Goal: Find specific page/section: Find specific page/section

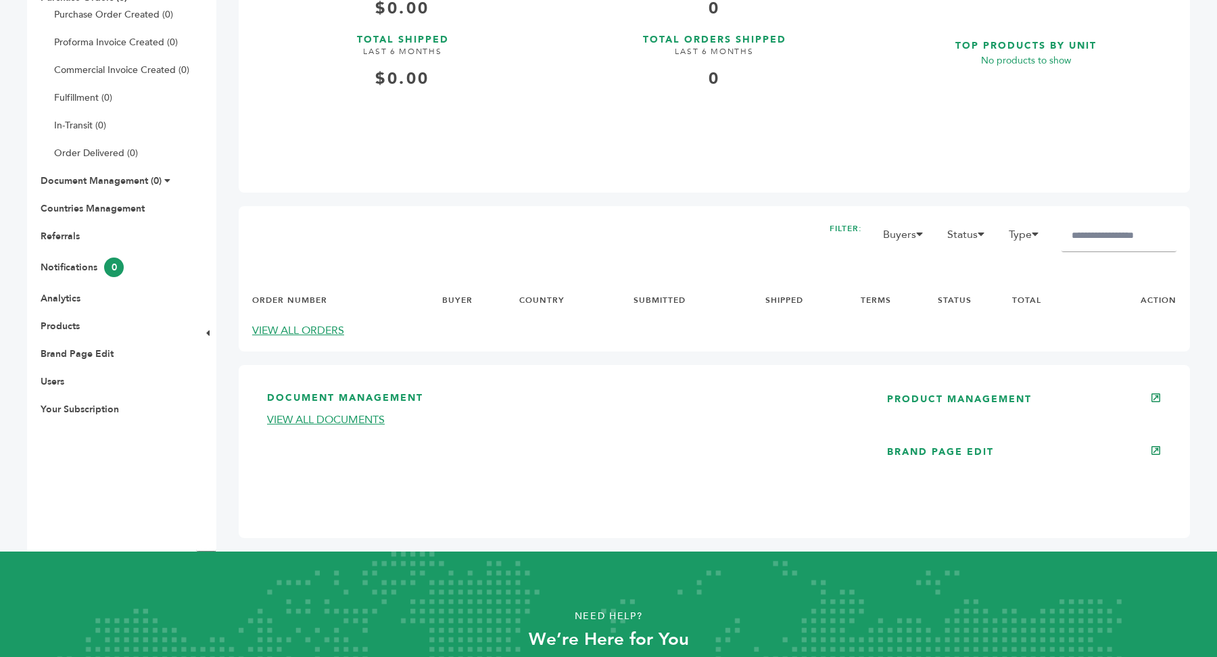
scroll to position [339, 0]
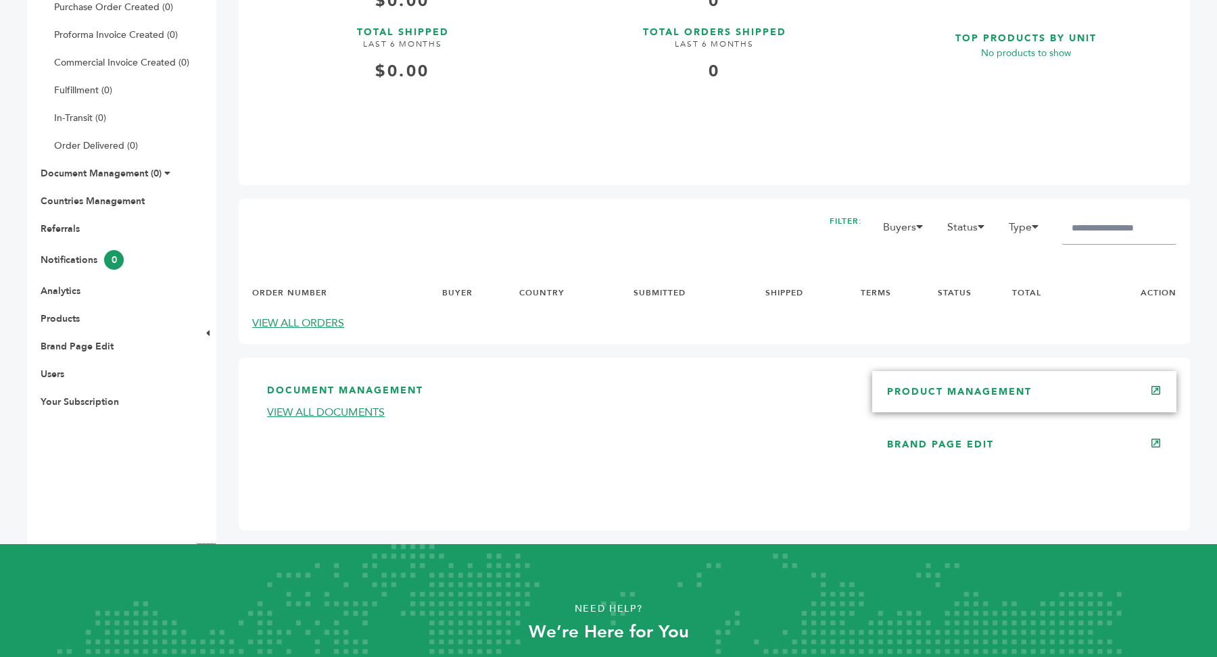
click at [1090, 410] on div "PRODUCT MANAGEMENT" at bounding box center [1024, 391] width 304 height 41
click at [984, 407] on div "PRODUCT MANAGEMENT" at bounding box center [1024, 391] width 304 height 41
click at [985, 392] on link "PRODUCT MANAGEMENT" at bounding box center [959, 391] width 145 height 13
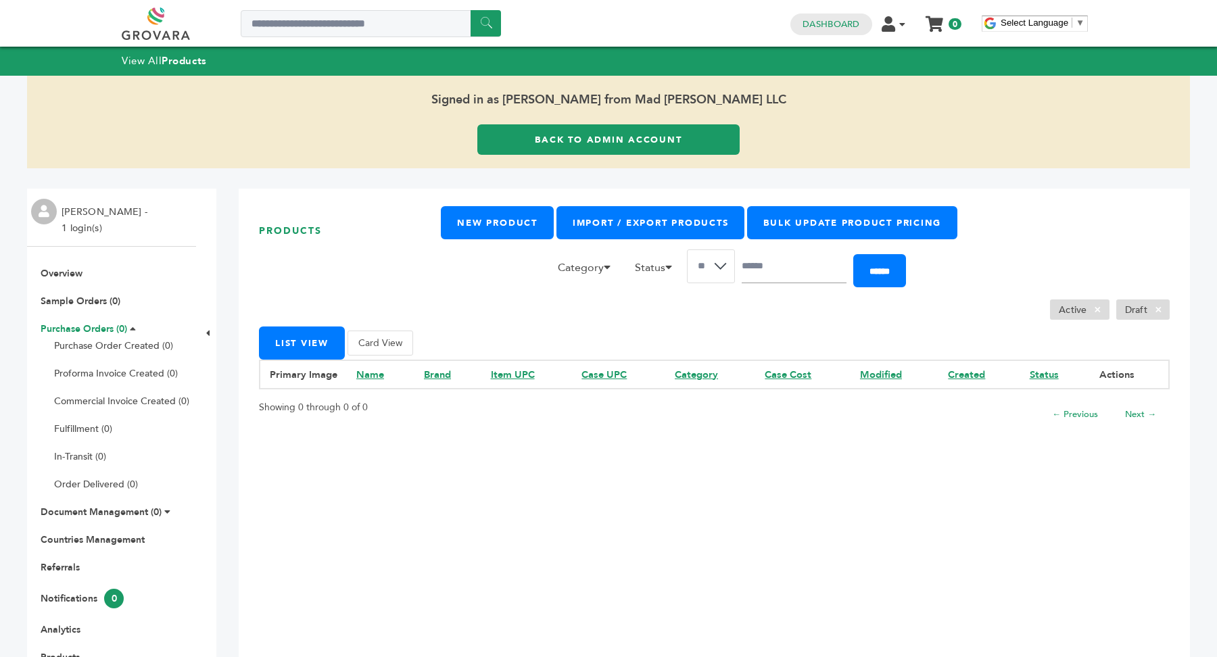
click at [106, 327] on link "Purchase Orders (0)" at bounding box center [84, 329] width 87 height 13
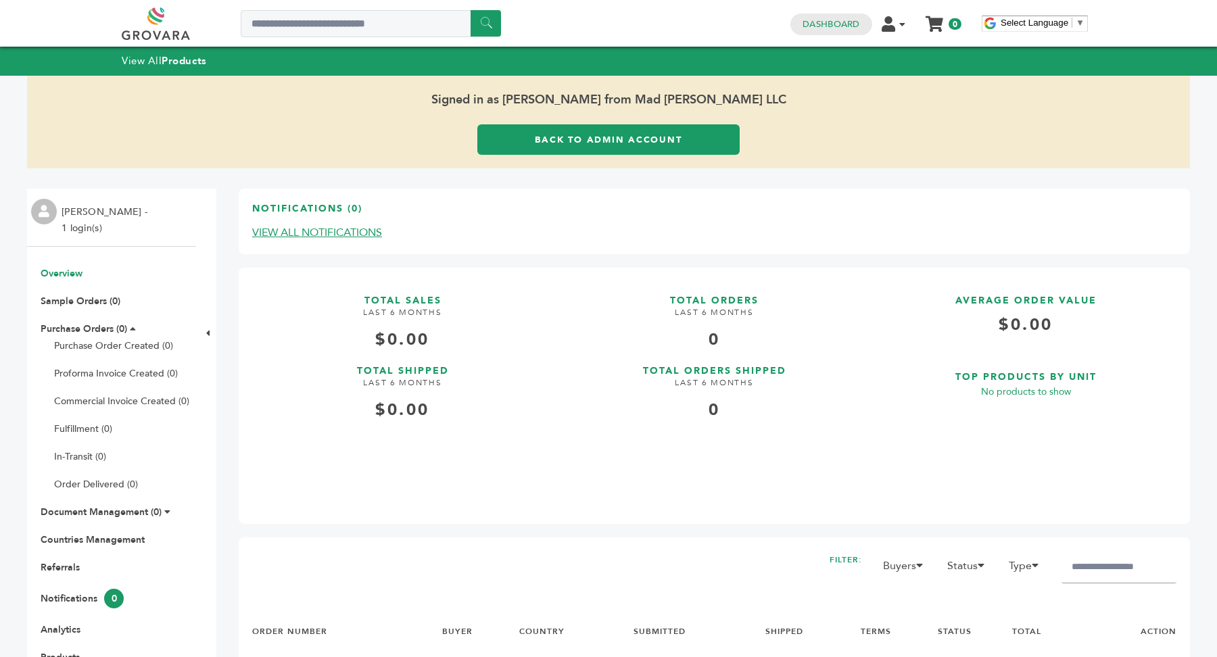
click at [691, 127] on link "Back to Admin Account" at bounding box center [608, 139] width 262 height 30
